Goal: Information Seeking & Learning: Check status

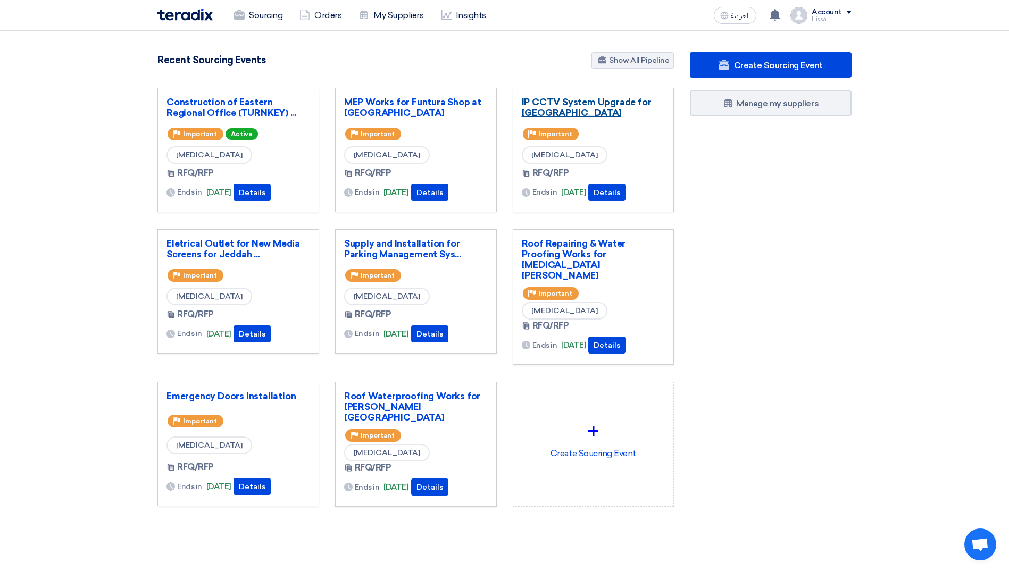
click at [586, 106] on link "IP CCTV System Upgrade for [GEOGRAPHIC_DATA]" at bounding box center [594, 107] width 144 height 21
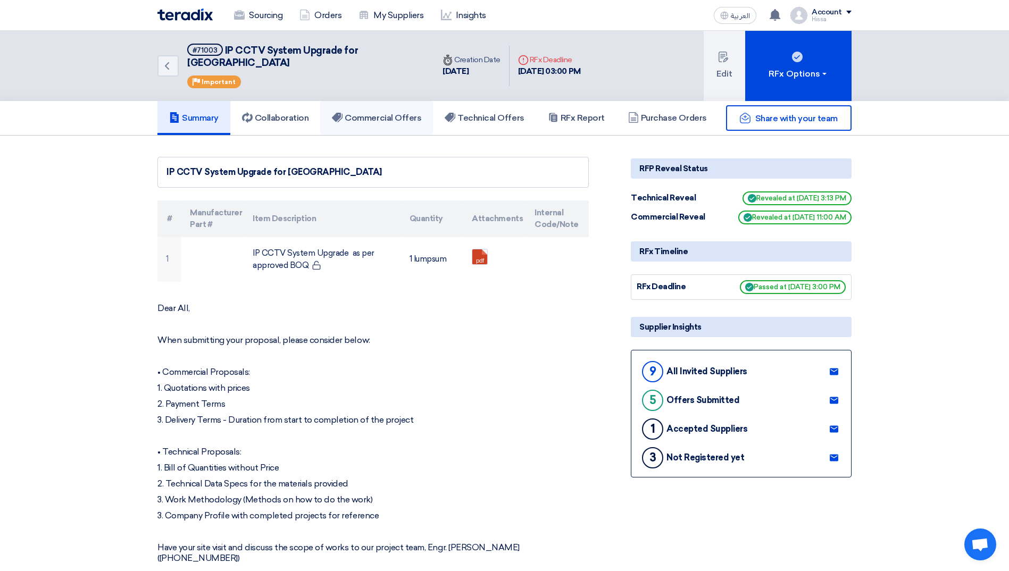
click at [369, 113] on h5 "Commercial Offers" at bounding box center [376, 118] width 89 height 11
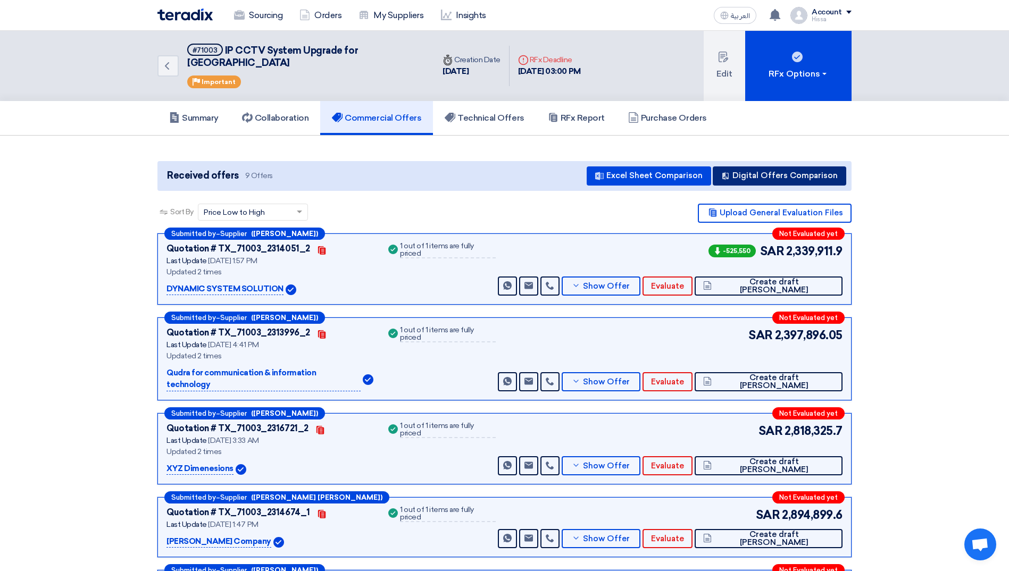
click at [758, 167] on button "Digital Offers Comparison" at bounding box center [780, 176] width 134 height 19
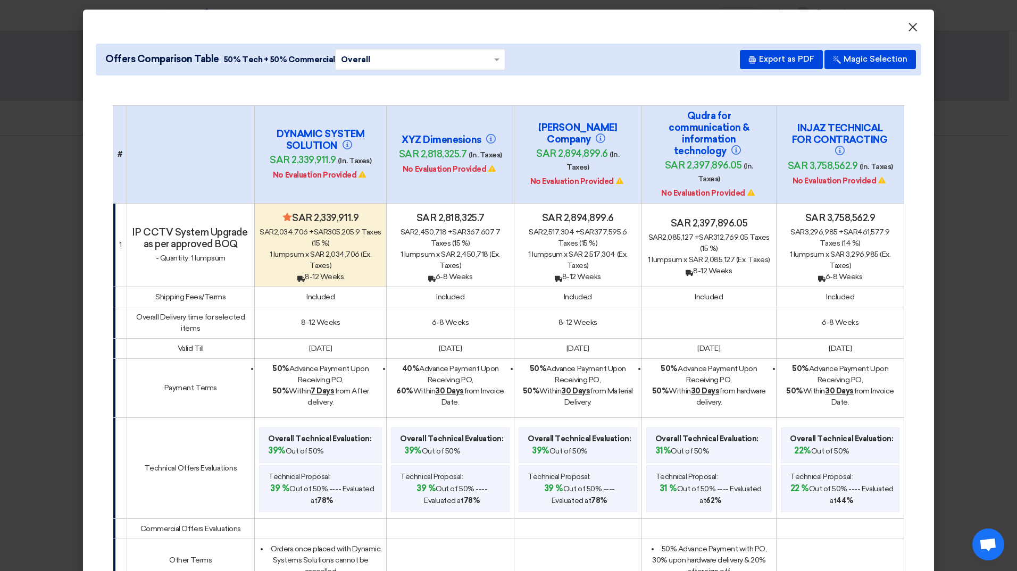
click at [908, 29] on span "×" at bounding box center [913, 29] width 11 height 21
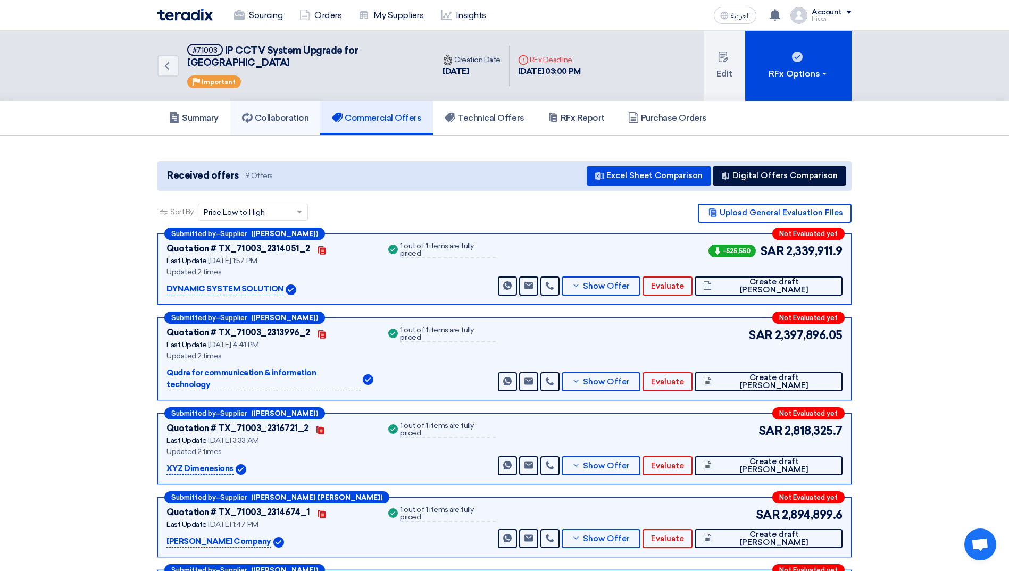
click at [291, 113] on h5 "Collaboration" at bounding box center [275, 118] width 67 height 11
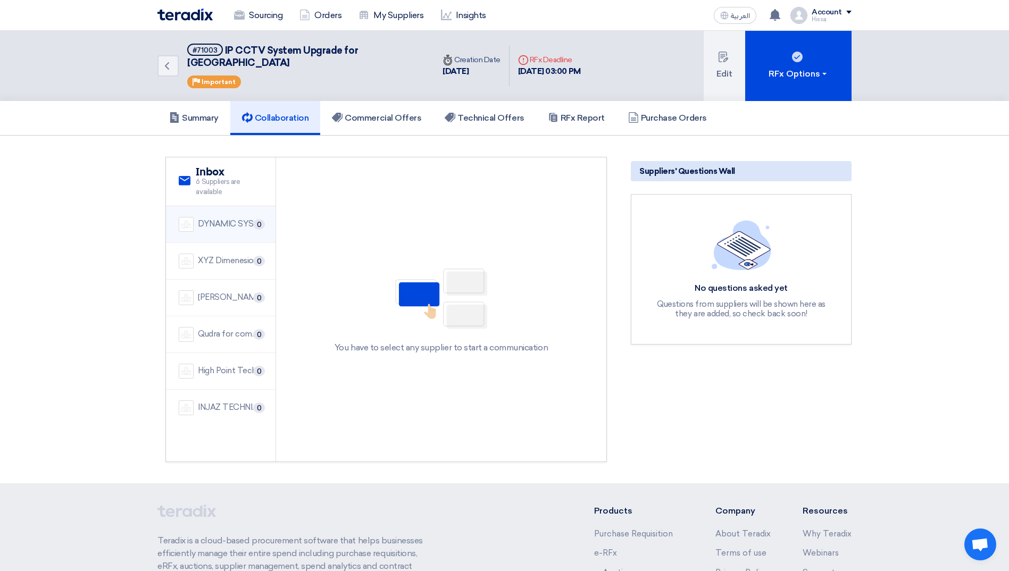
click at [221, 218] on div "DYNAMIC SYSTEM SOLUTION" at bounding box center [230, 224] width 65 height 12
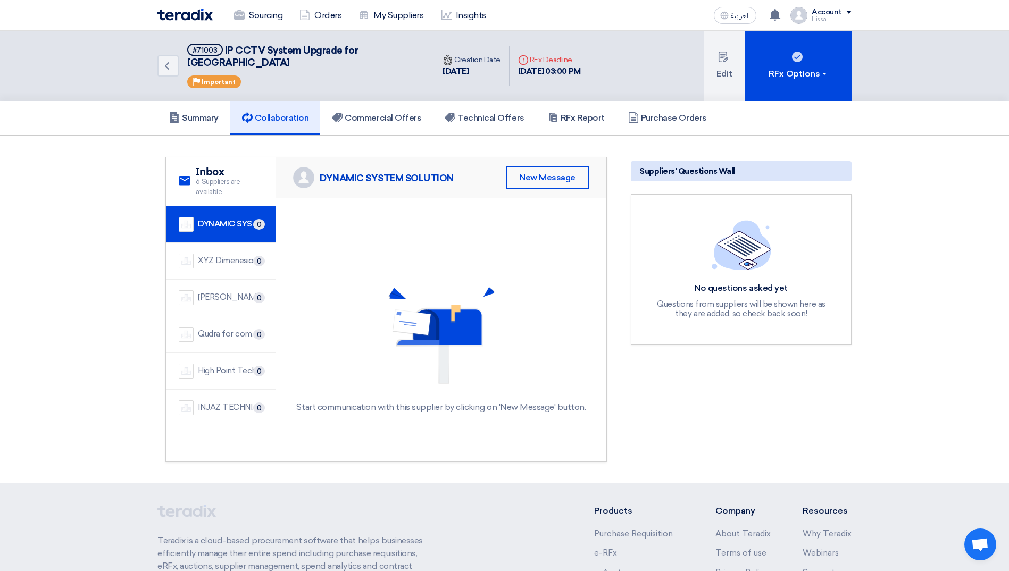
click at [408, 172] on div "DYNAMIC SYSTEM SOLUTION" at bounding box center [387, 178] width 134 height 12
click at [297, 167] on img at bounding box center [303, 177] width 21 height 21
click at [204, 113] on h5 "Summary" at bounding box center [193, 118] width 49 height 11
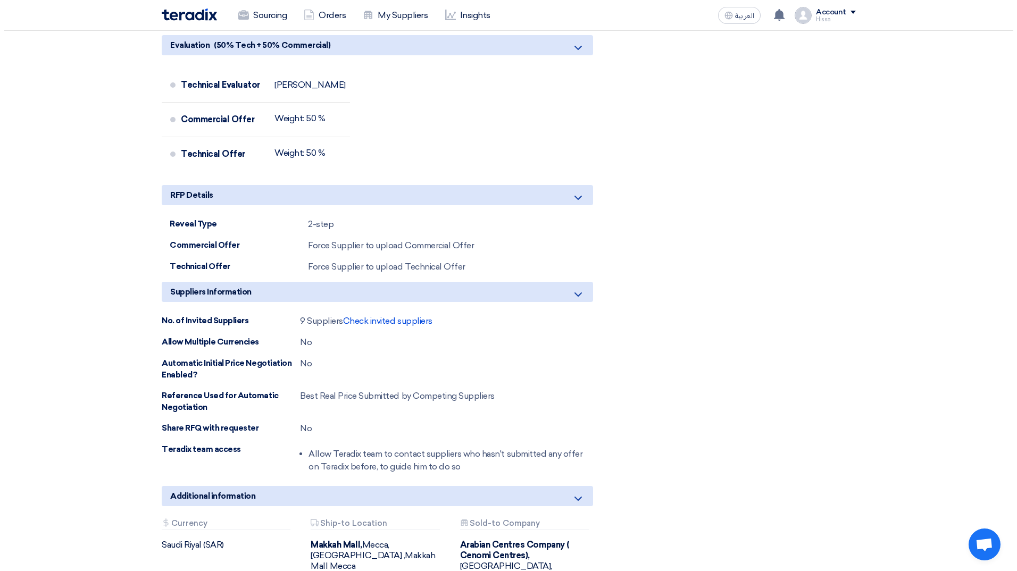
scroll to position [1011, 0]
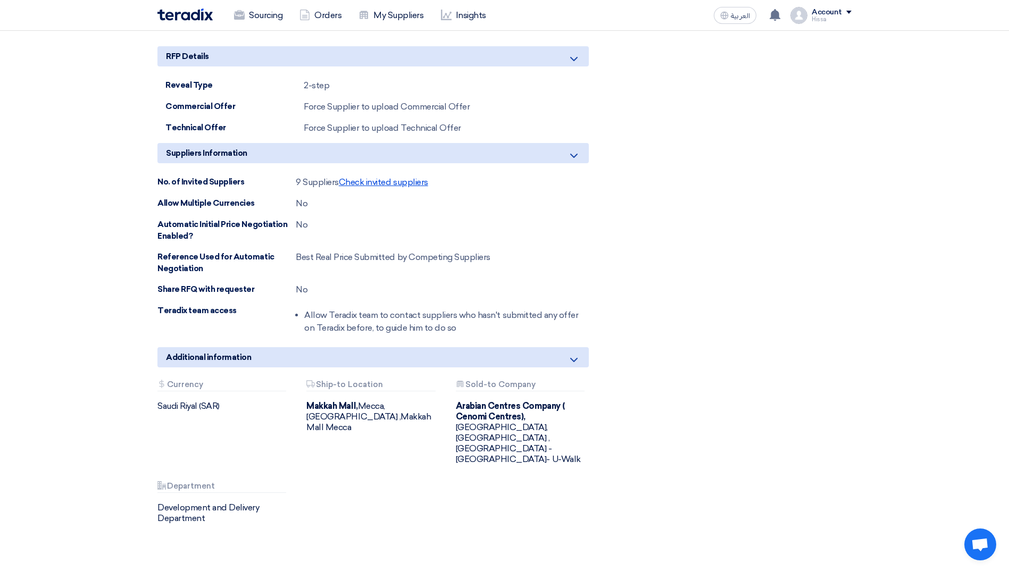
click at [400, 177] on span "Check invited suppliers" at bounding box center [383, 182] width 89 height 10
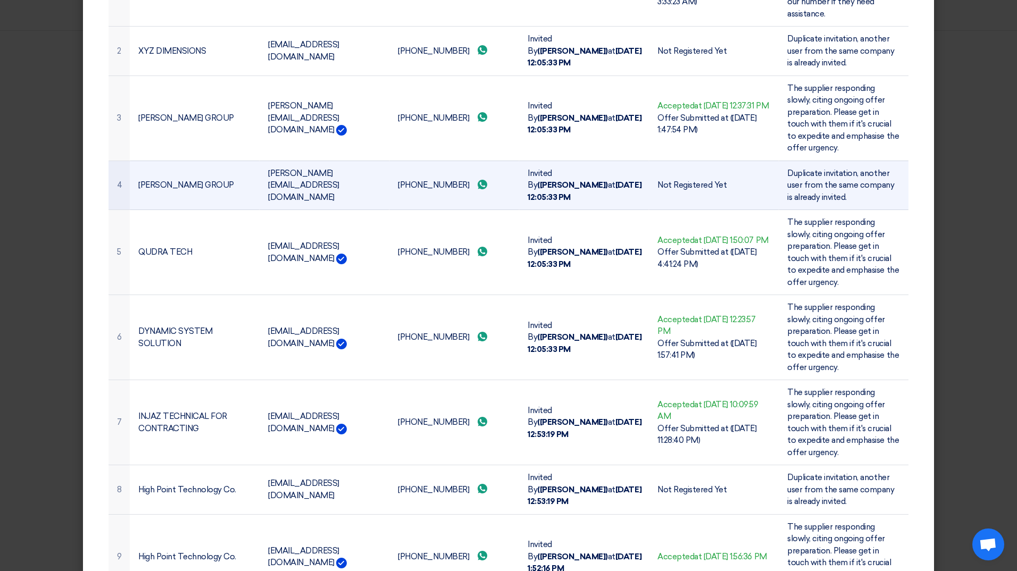
scroll to position [213, 0]
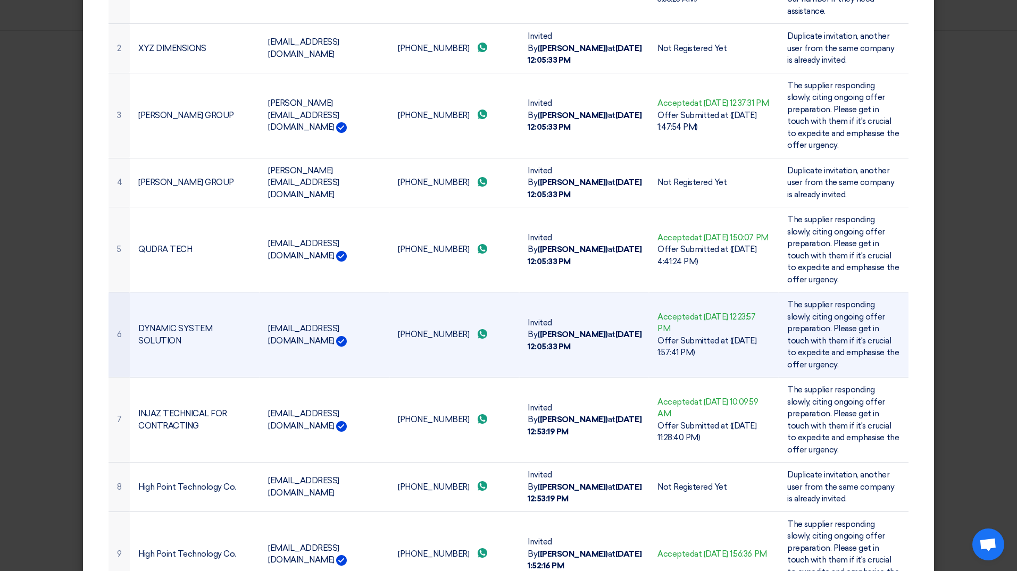
click at [335, 345] on td "[EMAIL_ADDRESS][DOMAIN_NAME]" at bounding box center [325, 335] width 130 height 85
drag, startPoint x: 264, startPoint y: 324, endPoint x: 330, endPoint y: 325, distance: 66.0
click at [330, 325] on td "[EMAIL_ADDRESS][DOMAIN_NAME] This supplier has an account on Teradix" at bounding box center [325, 335] width 130 height 85
copy td "[EMAIL_ADDRESS][DOMAIN_NAME]"
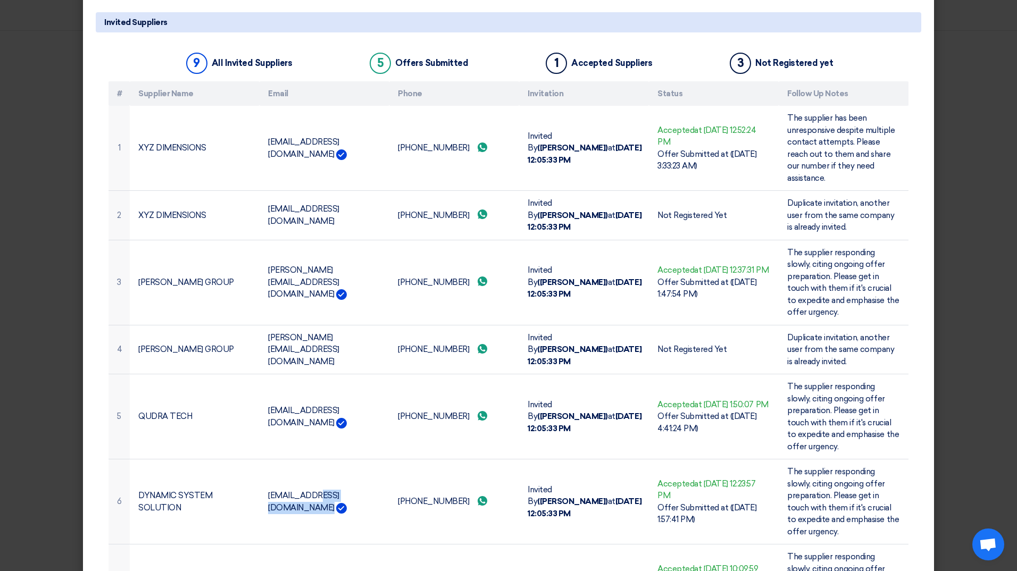
scroll to position [0, 0]
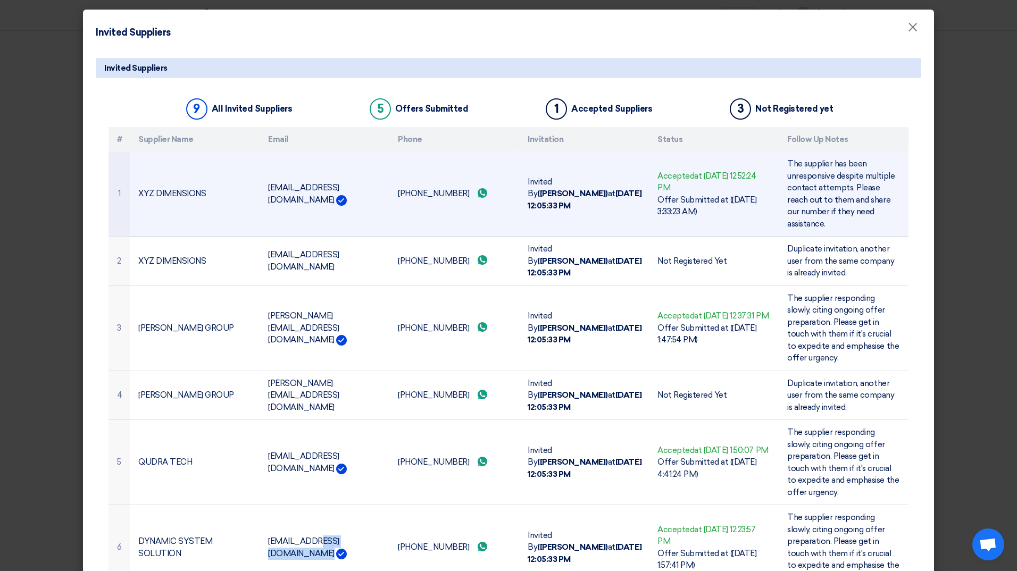
drag, startPoint x: 263, startPoint y: 188, endPoint x: 340, endPoint y: 190, distance: 77.2
click at [340, 190] on td "[EMAIL_ADDRESS][DOMAIN_NAME]" at bounding box center [325, 194] width 130 height 85
copy td "[EMAIL_ADDRESS][DOMAIN_NAME]"
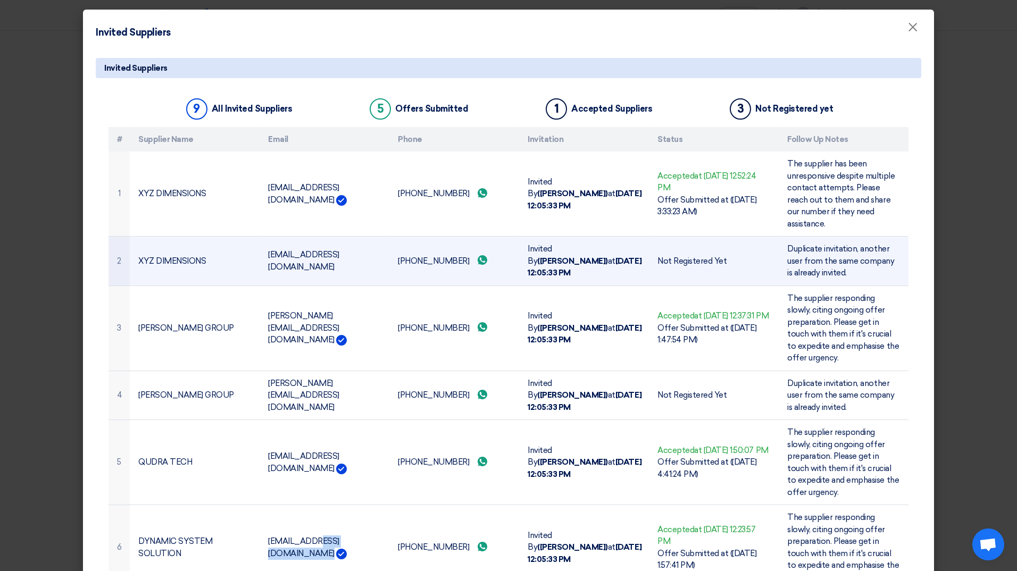
drag, startPoint x: 264, startPoint y: 251, endPoint x: 343, endPoint y: 255, distance: 78.3
click at [343, 255] on td "[EMAIL_ADDRESS][DOMAIN_NAME]" at bounding box center [325, 261] width 130 height 49
copy td "[EMAIL_ADDRESS][DOMAIN_NAME]"
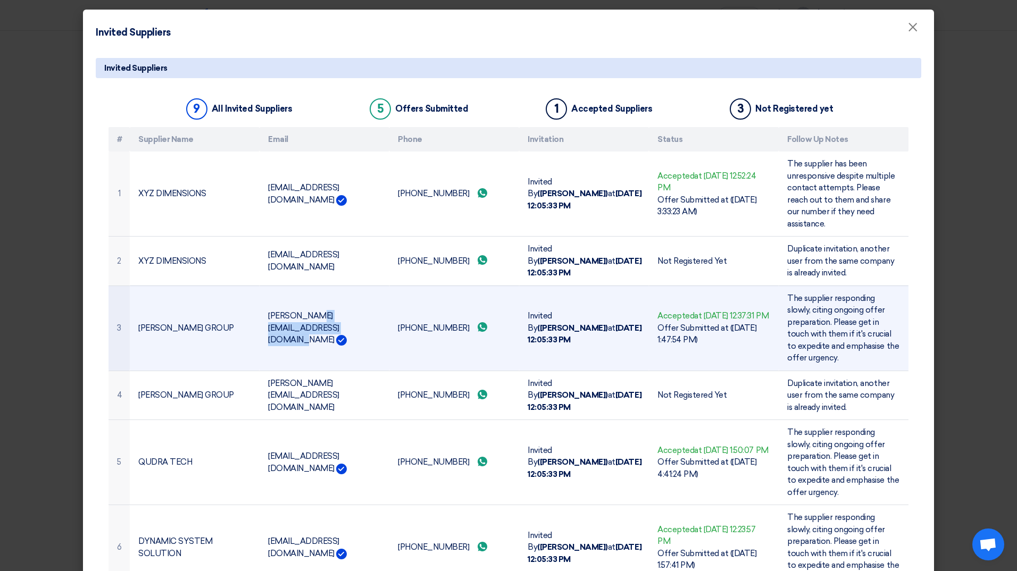
drag, startPoint x: 264, startPoint y: 316, endPoint x: 358, endPoint y: 327, distance: 94.3
click at [358, 327] on td "[PERSON_NAME][EMAIL_ADDRESS][DOMAIN_NAME]" at bounding box center [325, 328] width 130 height 85
copy td "[PERSON_NAME][EMAIL_ADDRESS][DOMAIN_NAME]"
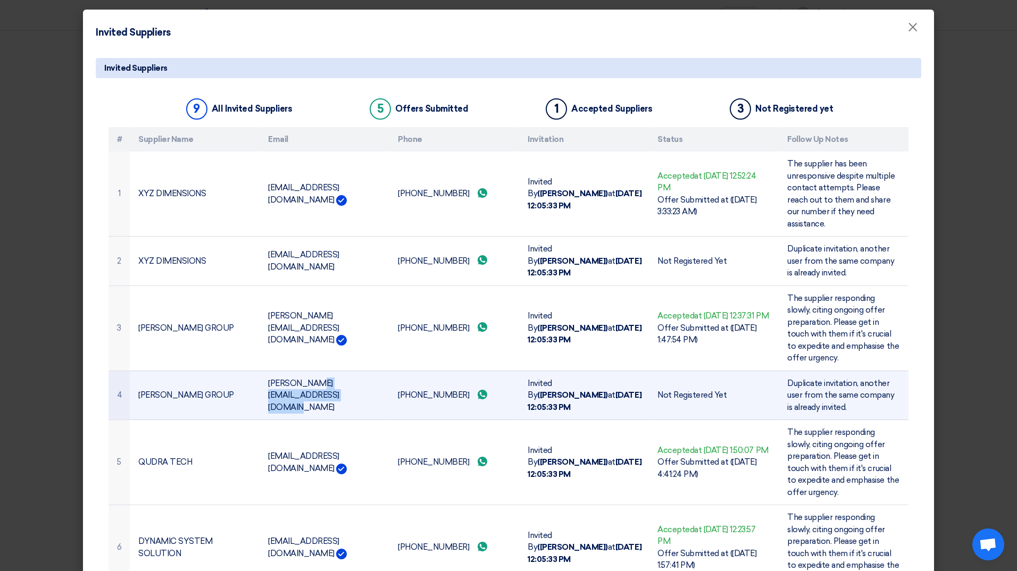
drag, startPoint x: 262, startPoint y: 385, endPoint x: 361, endPoint y: 396, distance: 99.1
click at [361, 396] on td "[PERSON_NAME][EMAIL_ADDRESS][DOMAIN_NAME]" at bounding box center [325, 395] width 130 height 49
copy td "[PERSON_NAME][EMAIL_ADDRESS][DOMAIN_NAME]"
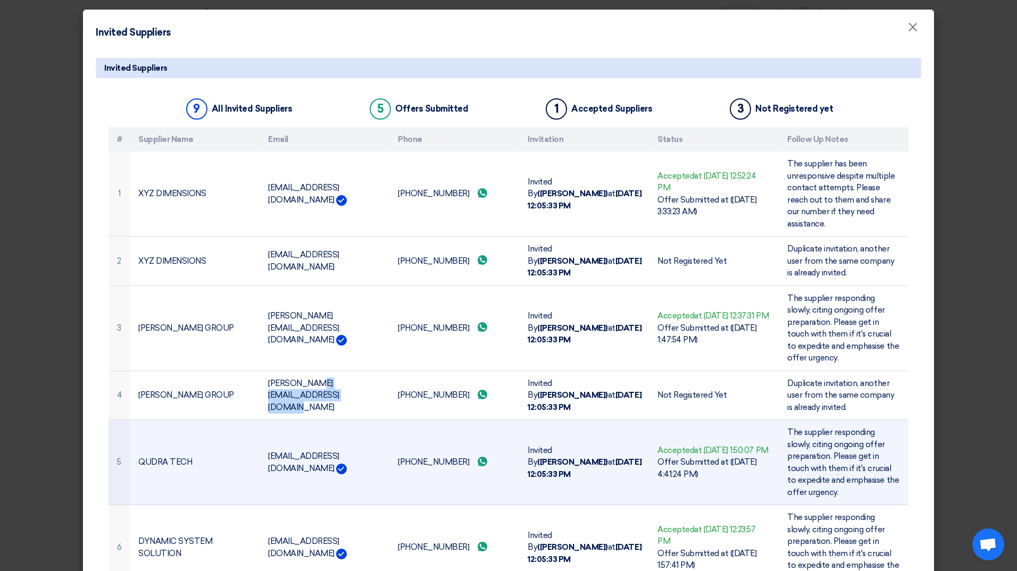
drag, startPoint x: 262, startPoint y: 443, endPoint x: 376, endPoint y: 448, distance: 113.4
click at [376, 448] on td "[EMAIL_ADDRESS][DOMAIN_NAME]" at bounding box center [325, 462] width 130 height 85
copy td "[EMAIL_ADDRESS][DOMAIN_NAME]"
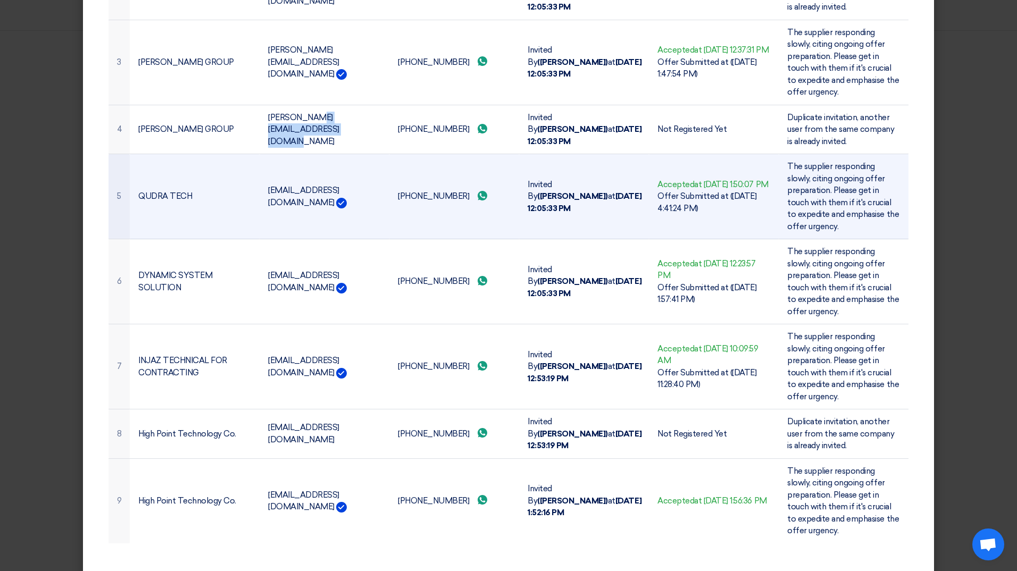
scroll to position [270, 0]
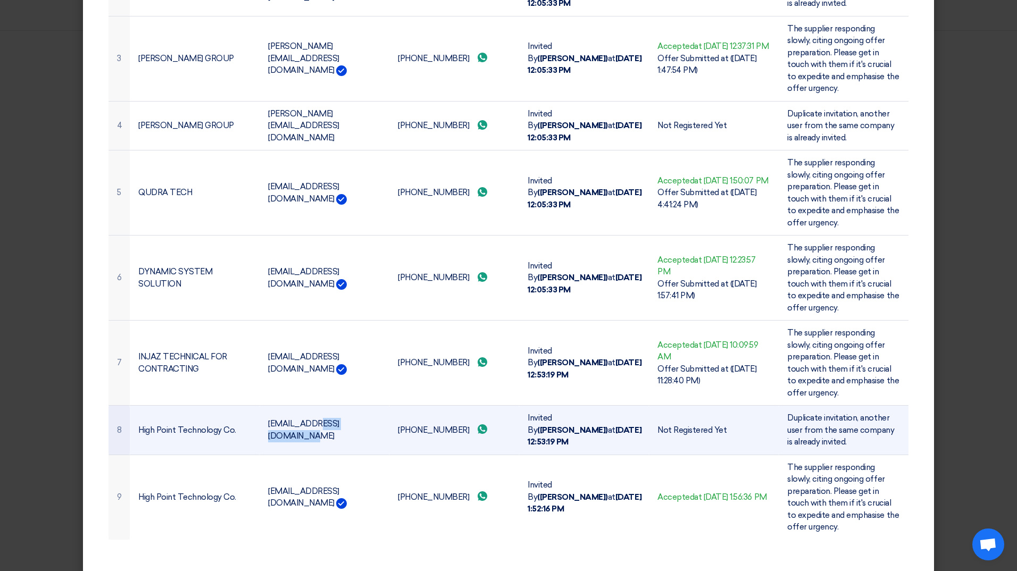
drag, startPoint x: 264, startPoint y: 418, endPoint x: 327, endPoint y: 423, distance: 62.5
click at [327, 423] on td "[EMAIL_ADDRESS][DOMAIN_NAME]" at bounding box center [325, 430] width 130 height 49
copy td "[EMAIL_ADDRESS][DOMAIN_NAME]"
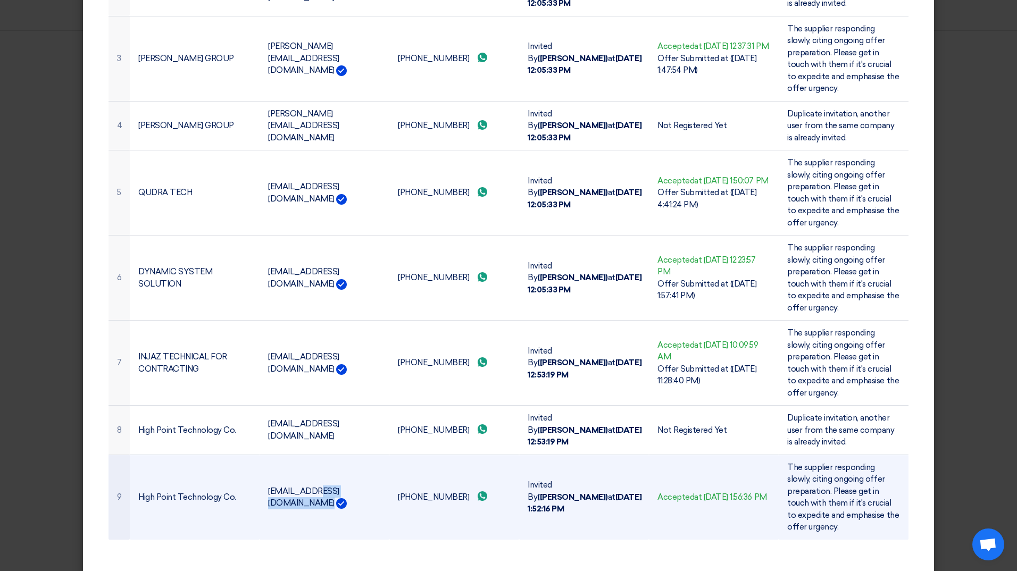
drag, startPoint x: 263, startPoint y: 486, endPoint x: 337, endPoint y: 485, distance: 74.5
click at [337, 485] on td "[EMAIL_ADDRESS][DOMAIN_NAME]" at bounding box center [325, 497] width 130 height 85
copy td "[EMAIL_ADDRESS][DOMAIN_NAME]"
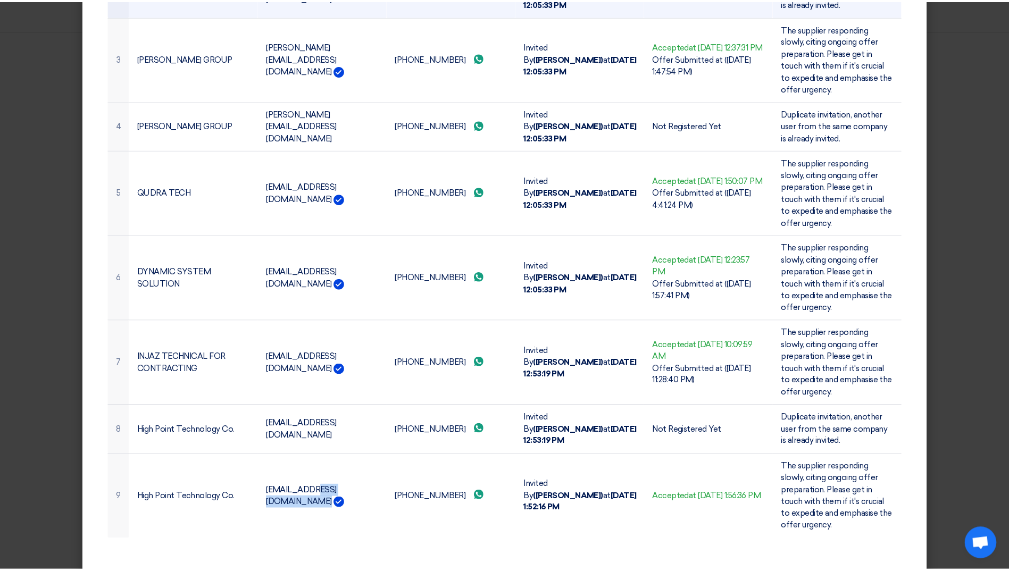
scroll to position [0, 0]
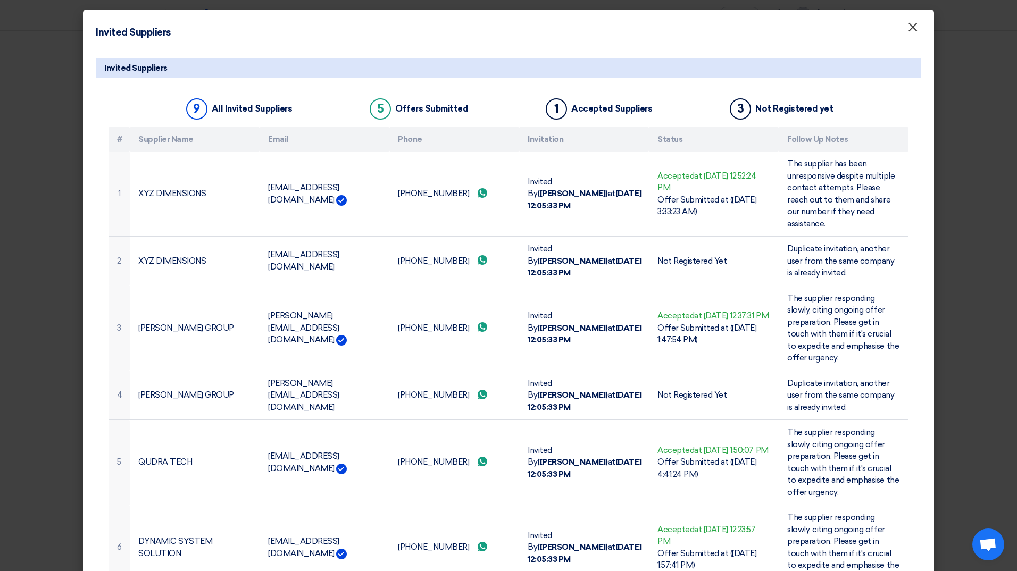
click at [910, 30] on span "×" at bounding box center [913, 29] width 11 height 21
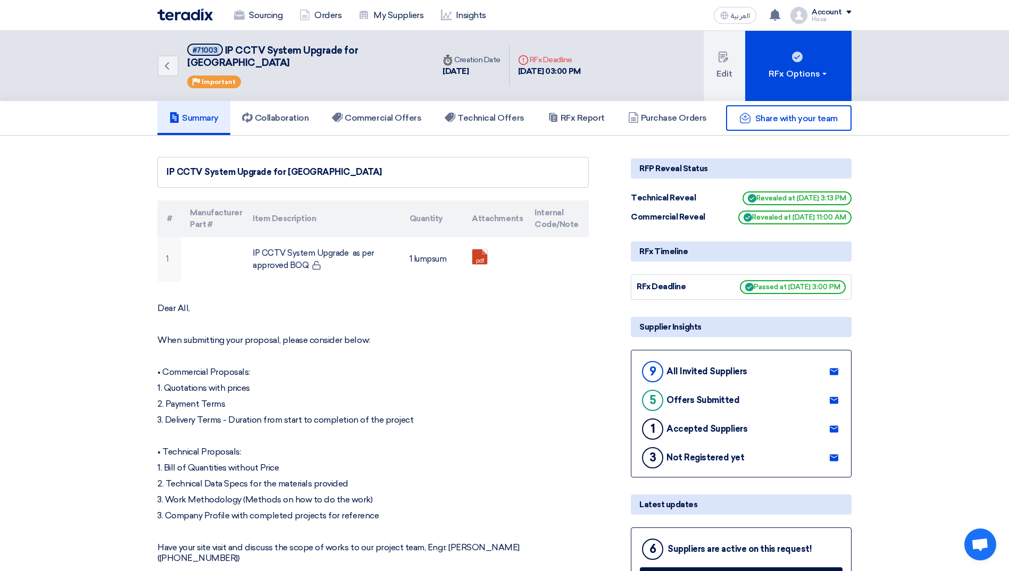
drag, startPoint x: 192, startPoint y: 50, endPoint x: 222, endPoint y: 53, distance: 31.0
click at [222, 53] on h5 "#71003 IP CCTV System Upgrade for [GEOGRAPHIC_DATA]" at bounding box center [304, 57] width 234 height 26
copy span "#71003"
drag, startPoint x: 223, startPoint y: 52, endPoint x: 413, endPoint y: 49, distance: 190.0
click at [413, 49] on div "Back #71003 IP CCTV System Upgrade for [GEOGRAPHIC_DATA] Priority Important" at bounding box center [295, 66] width 277 height 70
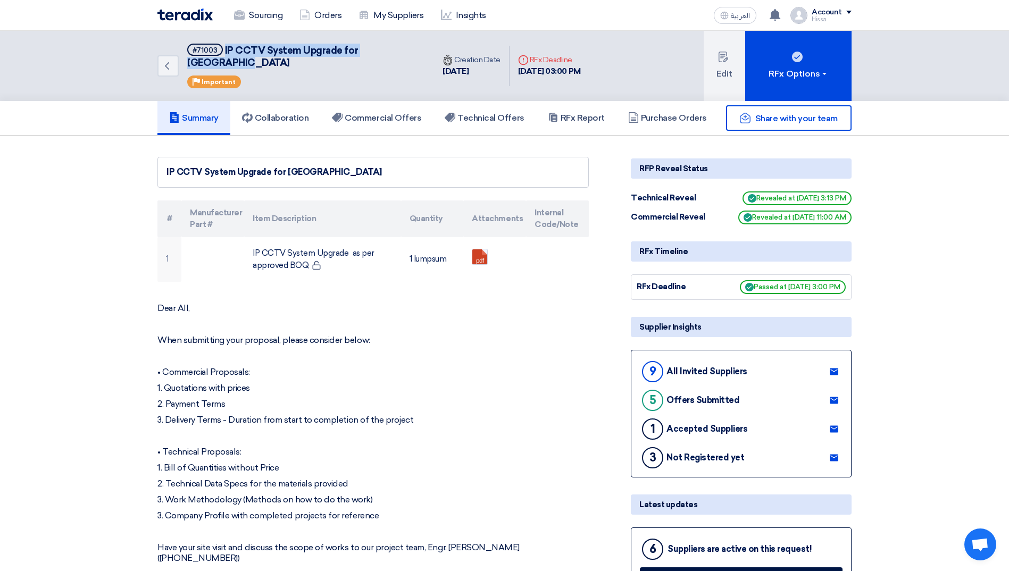
copy span "IP CCTV System Upgrade for [GEOGRAPHIC_DATA]"
click at [190, 20] on img at bounding box center [184, 15] width 55 height 12
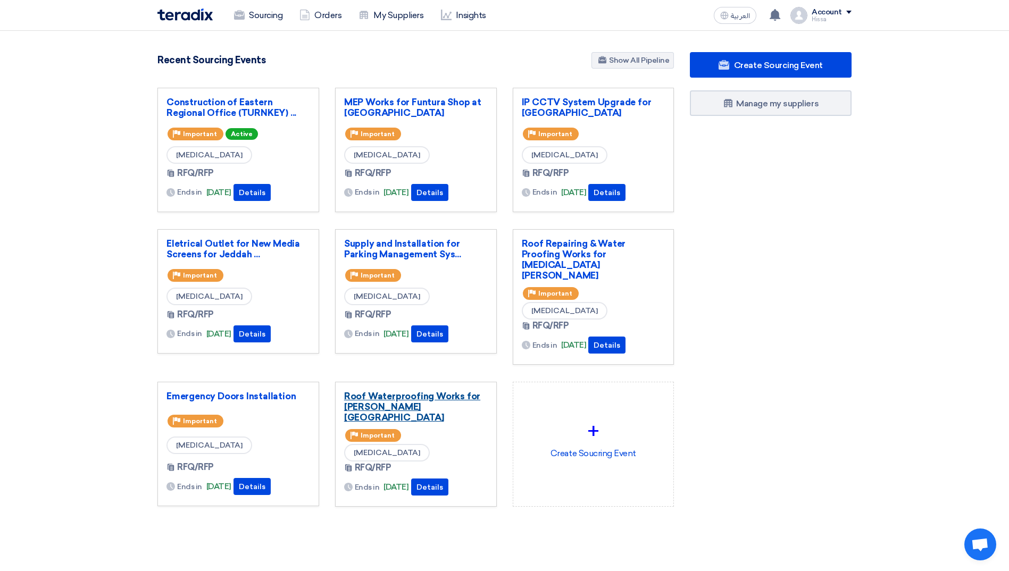
click at [400, 391] on link "Roof Waterproofing Works for [PERSON_NAME][GEOGRAPHIC_DATA]" at bounding box center [416, 407] width 144 height 32
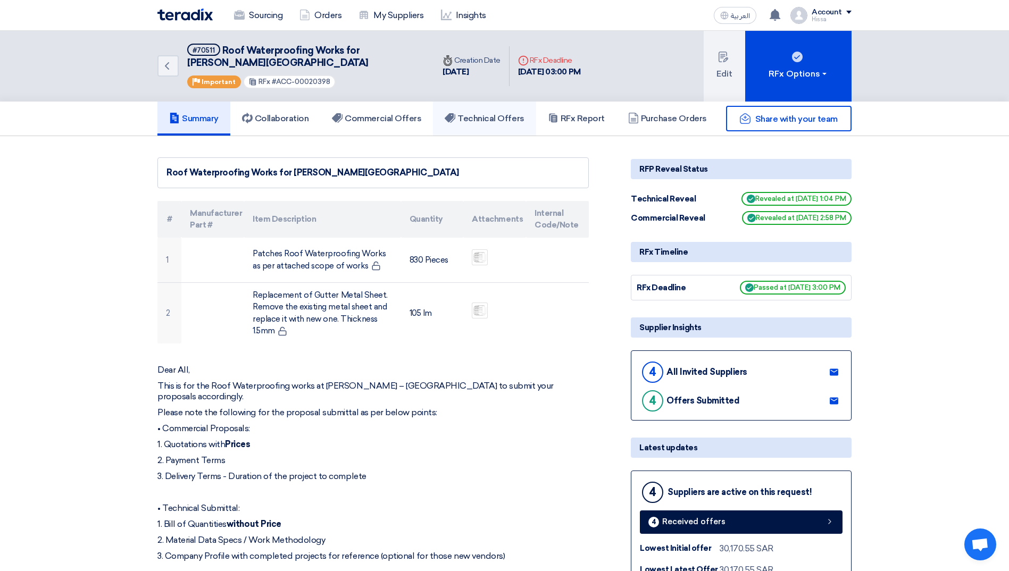
click at [493, 122] on h5 "Technical Offers" at bounding box center [484, 118] width 79 height 11
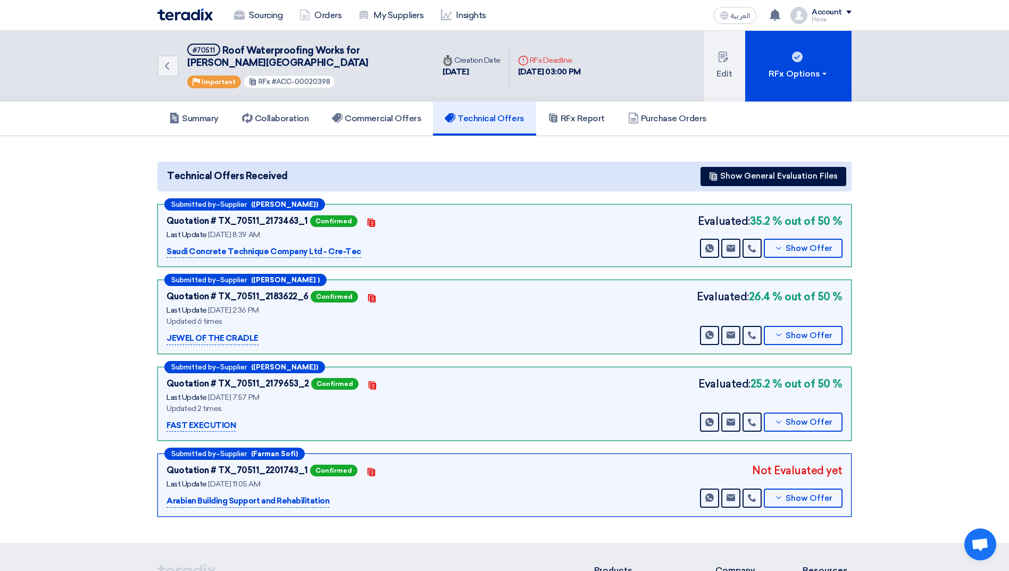
click at [171, 11] on img at bounding box center [184, 15] width 55 height 12
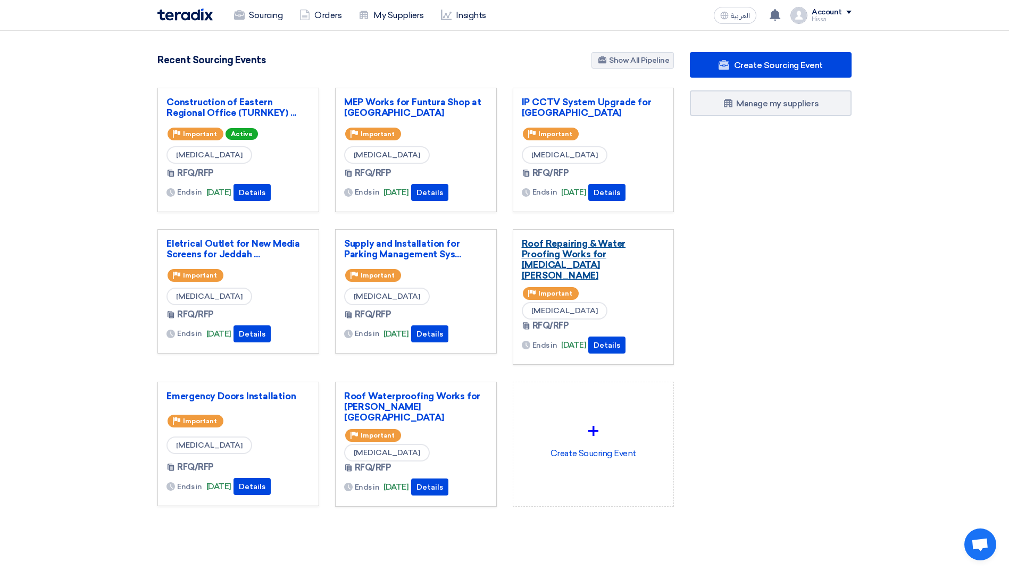
click at [569, 244] on link "Roof Repairing & Water Proofing Works for [MEDICAL_DATA][PERSON_NAME]" at bounding box center [594, 259] width 144 height 43
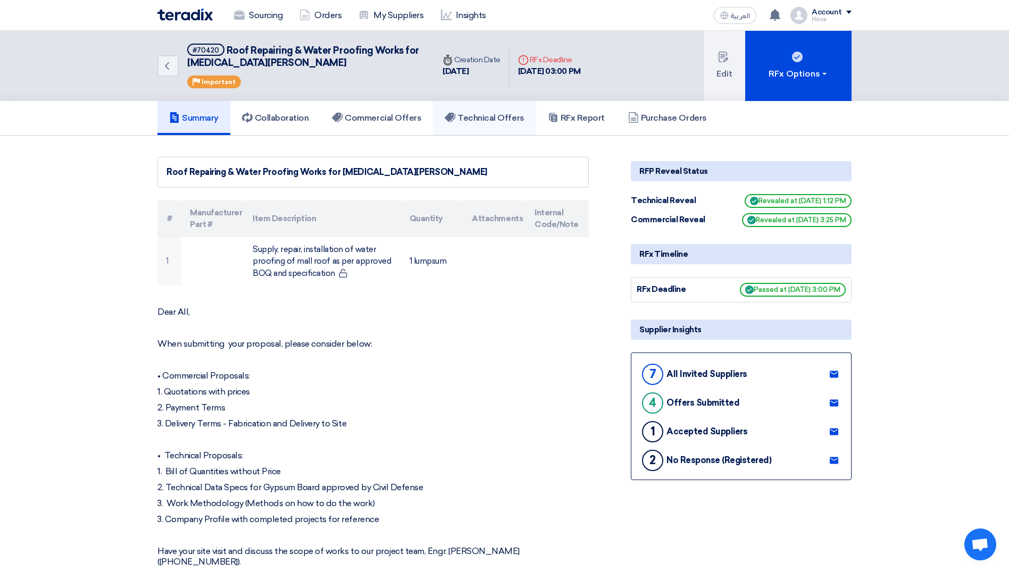
click at [501, 117] on h5 "Technical Offers" at bounding box center [484, 118] width 79 height 11
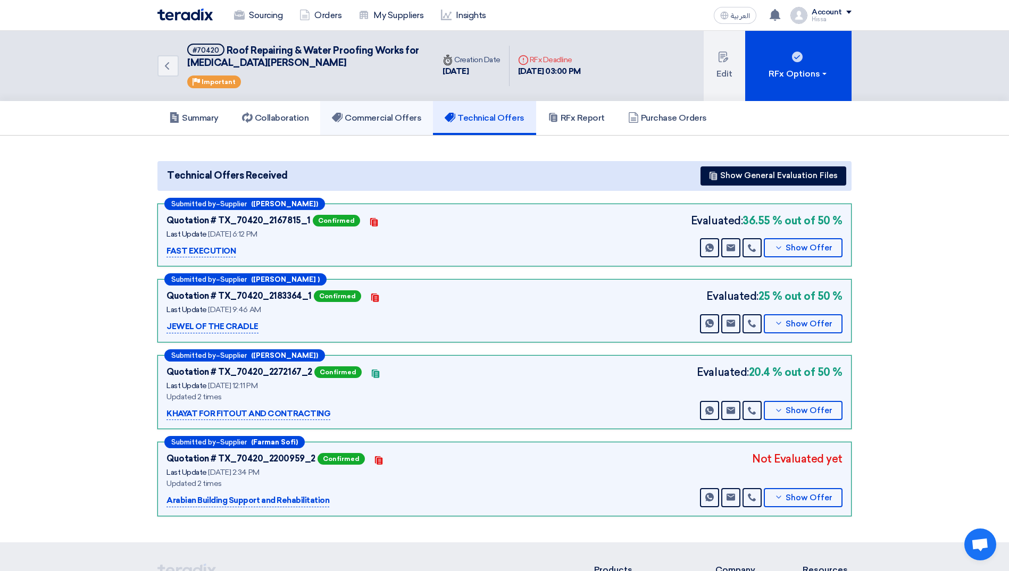
click at [356, 122] on h5 "Commercial Offers" at bounding box center [376, 118] width 89 height 11
